Goal: Information Seeking & Learning: Learn about a topic

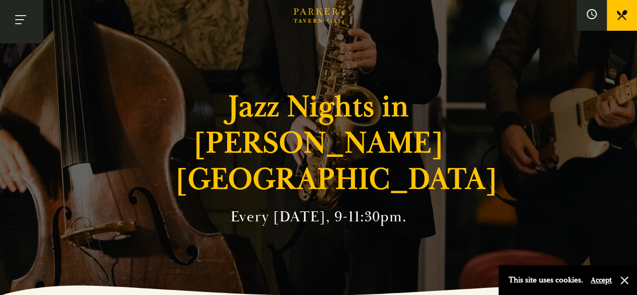
click at [26, 20] on button "Toggle navigation" at bounding box center [21, 21] width 43 height 43
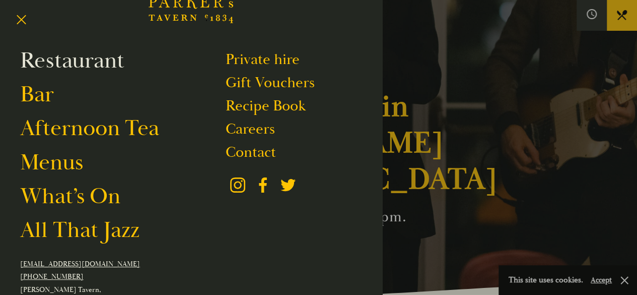
scroll to position [50, 0]
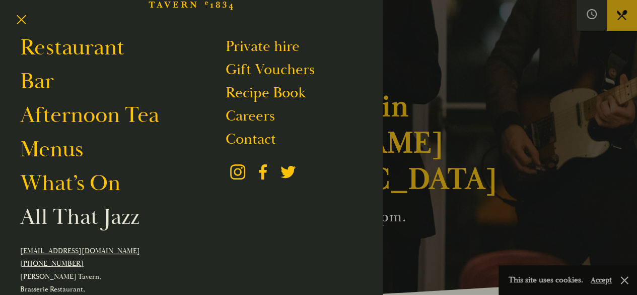
click at [84, 221] on link "All That Jazz" at bounding box center [79, 217] width 119 height 28
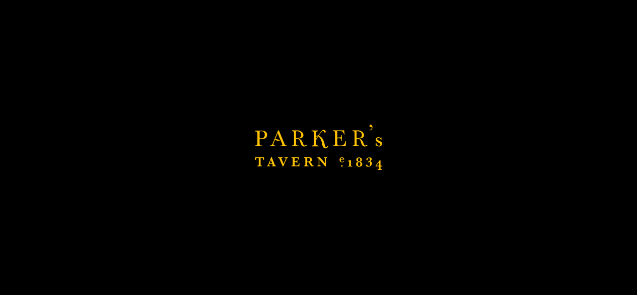
scroll to position [202, 0]
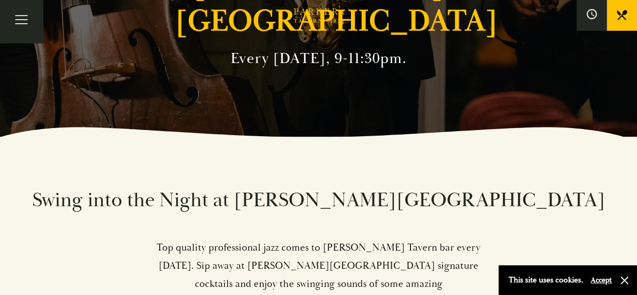
scroll to position [113, 0]
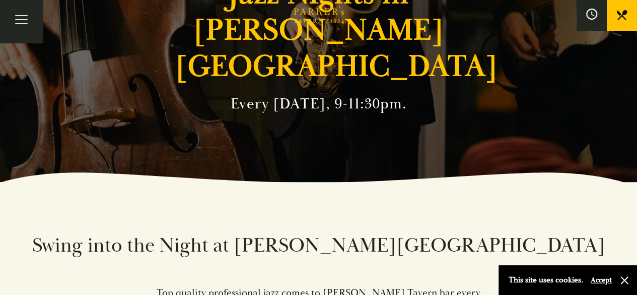
click at [588, 18] on icon at bounding box center [591, 14] width 11 height 11
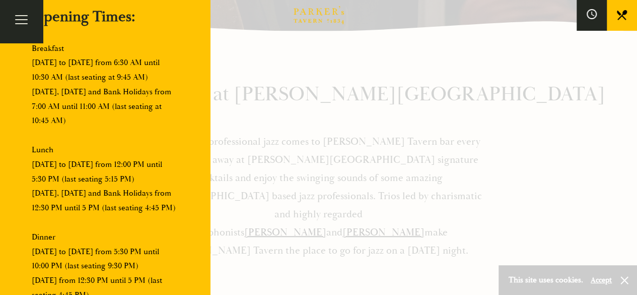
scroll to position [0, 0]
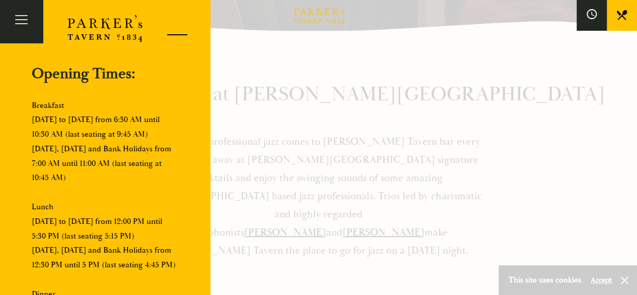
click at [172, 28] on div at bounding box center [173, 36] width 43 height 43
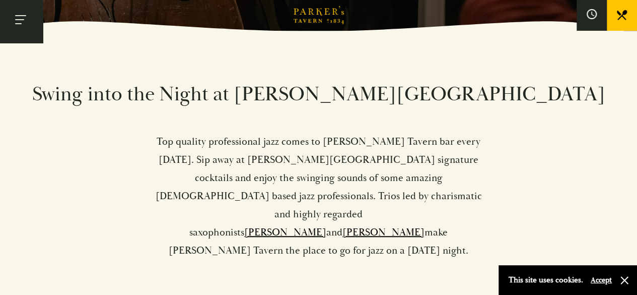
click at [24, 15] on button "Toggle navigation" at bounding box center [21, 21] width 43 height 43
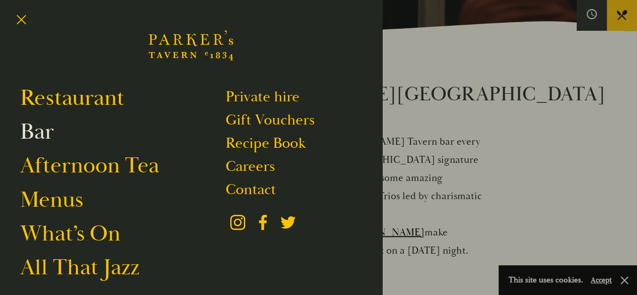
click at [42, 130] on link "Bar" at bounding box center [37, 131] width 34 height 28
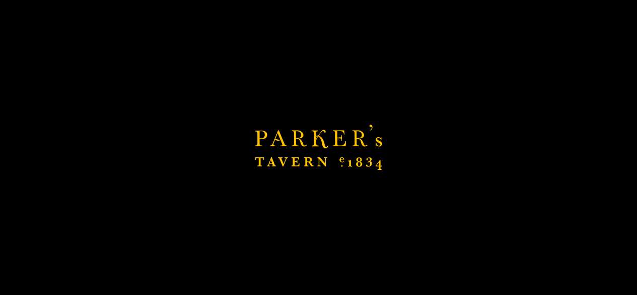
scroll to position [516, 0]
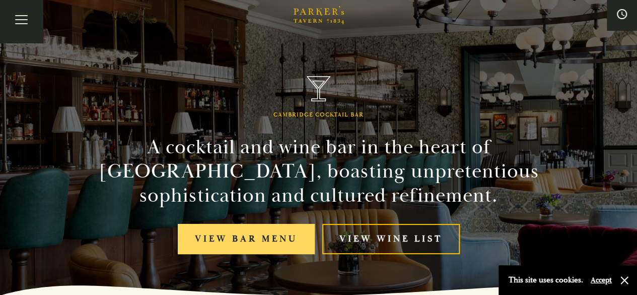
click at [260, 239] on link "View bar menu" at bounding box center [246, 239] width 137 height 31
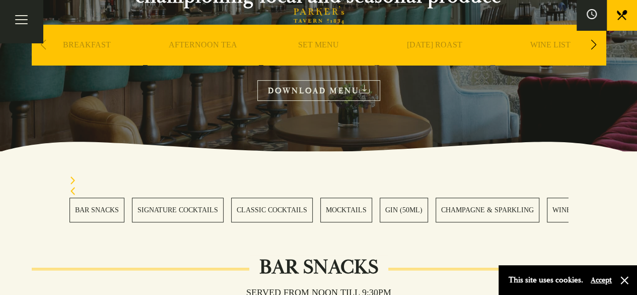
scroll to position [302, 0]
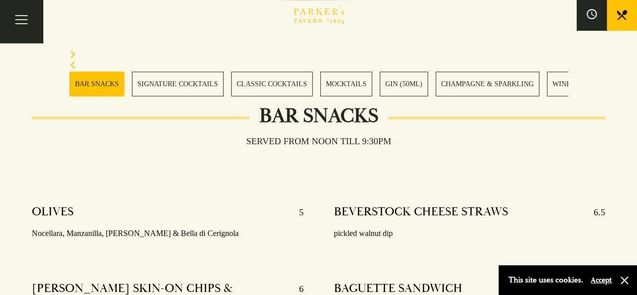
click at [159, 88] on link "SIGNATURE COCKTAILS" at bounding box center [178, 84] width 92 height 25
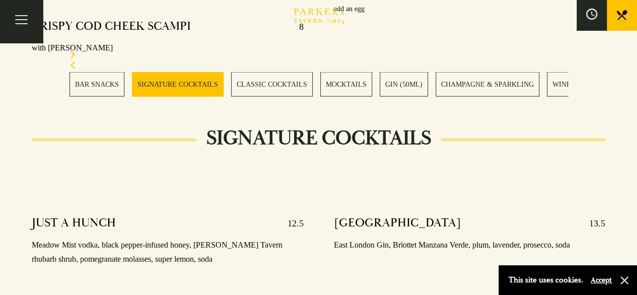
scroll to position [807, 0]
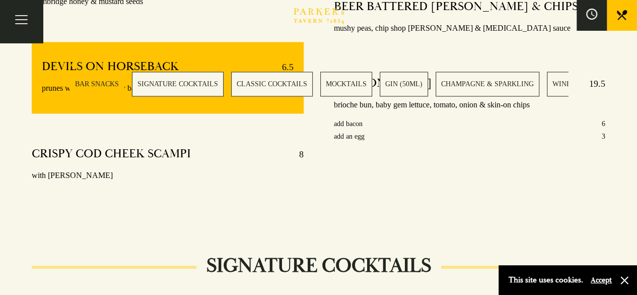
click at [594, 19] on icon at bounding box center [591, 14] width 11 height 11
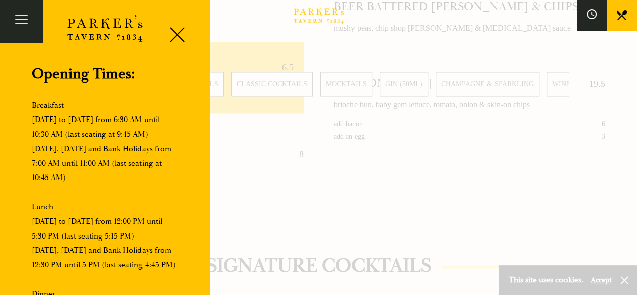
click at [622, 15] on icon at bounding box center [622, 15] width 10 height 10
click at [181, 37] on div at bounding box center [173, 36] width 43 height 43
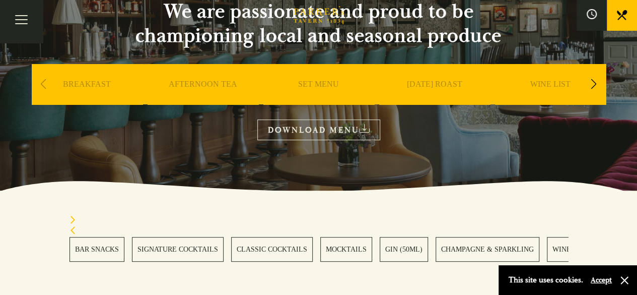
scroll to position [0, 0]
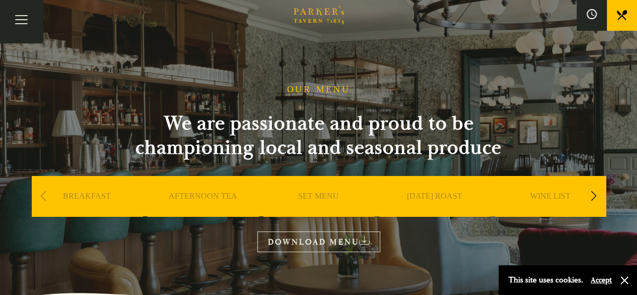
click at [309, 13] on icon "Brasserie Restaurant Cambridge | Parker's Tavern Cambridge" at bounding box center [311, 12] width 6 height 7
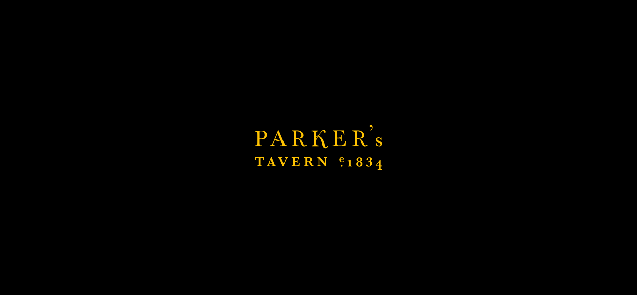
scroll to position [605, 0]
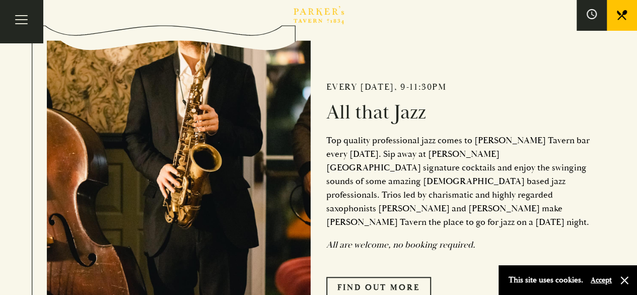
scroll to position [353, 0]
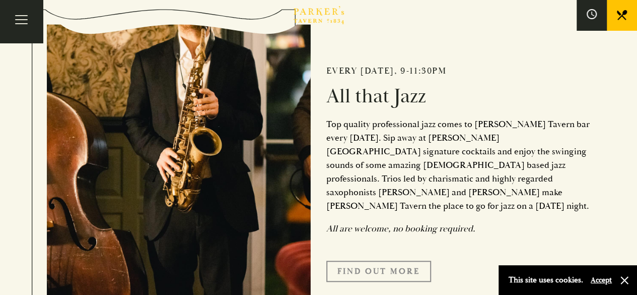
click at [400, 260] on link "Find Out More" at bounding box center [378, 270] width 105 height 21
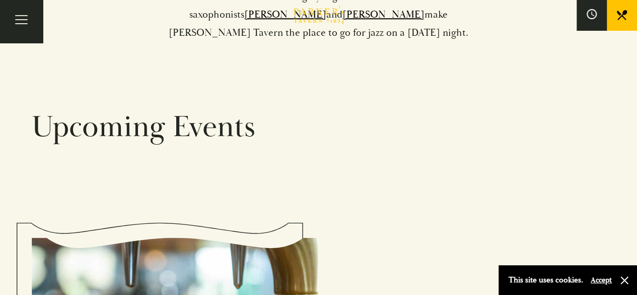
scroll to position [605, 0]
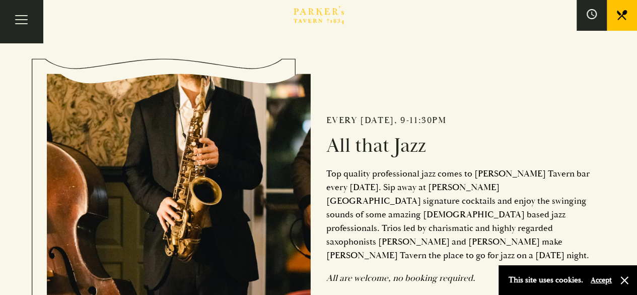
scroll to position [302, 0]
